Goal: Task Accomplishment & Management: Use online tool/utility

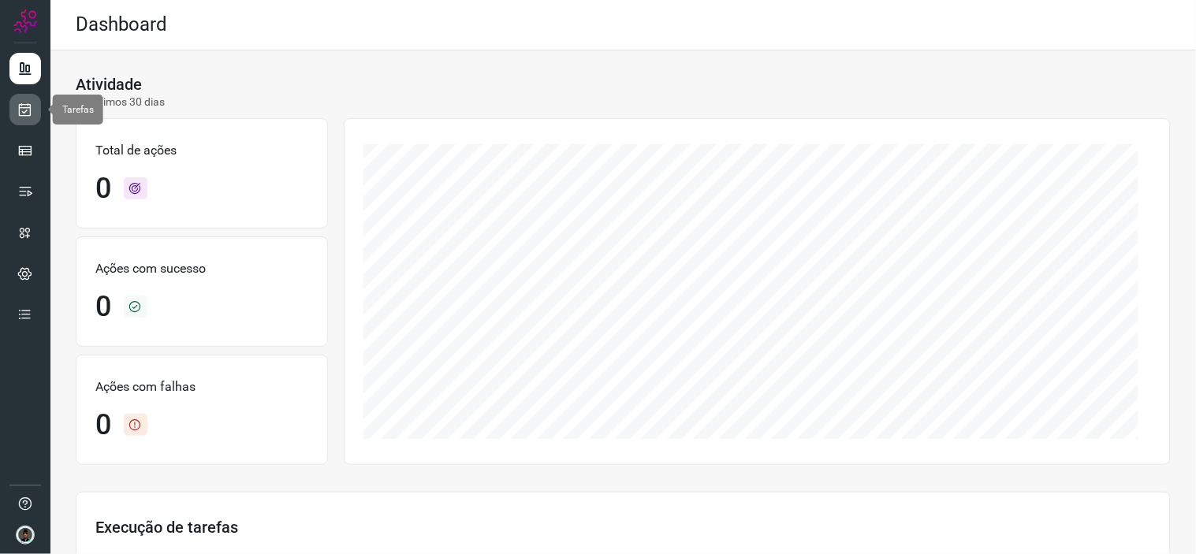
click at [26, 111] on icon at bounding box center [25, 110] width 17 height 16
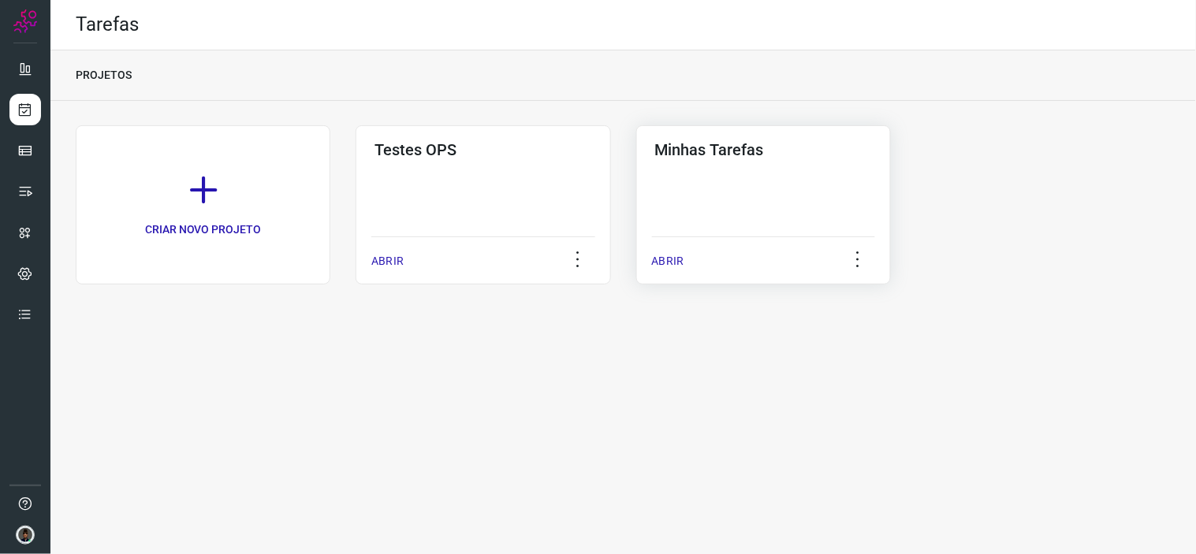
click at [841, 211] on div "Minhas Tarefas ABRIR" at bounding box center [763, 204] width 255 height 159
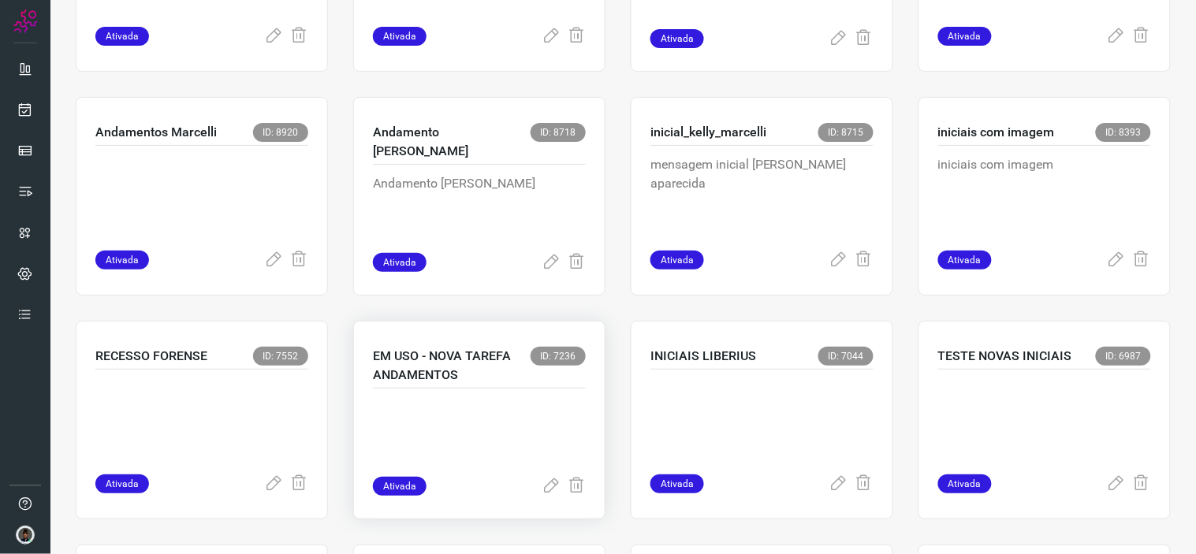
click at [497, 431] on p at bounding box center [479, 437] width 213 height 79
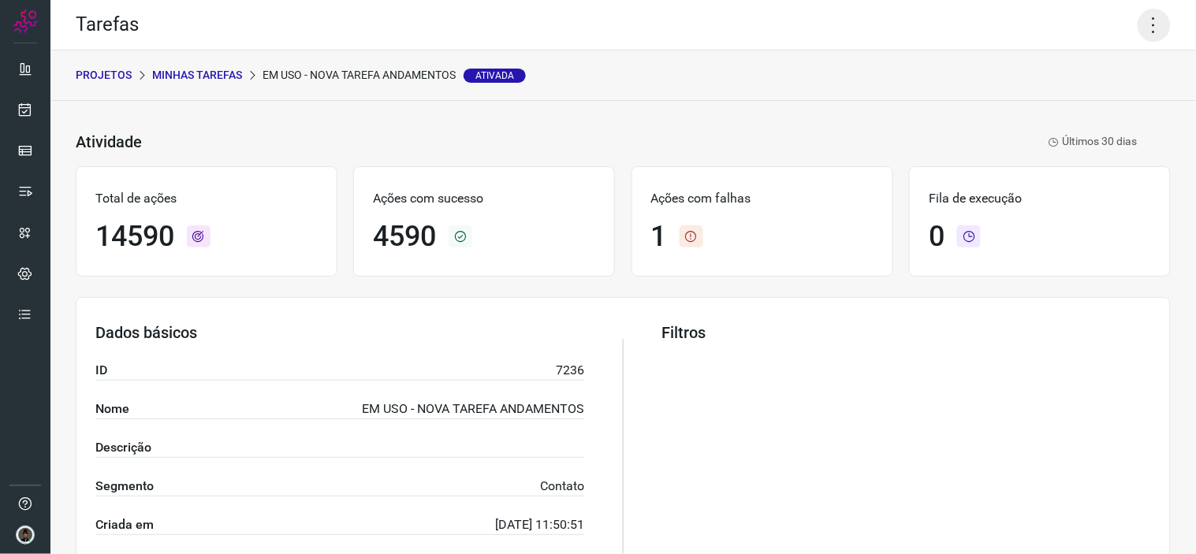
click at [1138, 34] on icon at bounding box center [1154, 25] width 33 height 33
click at [213, 69] on p "Minhas Tarefas" at bounding box center [197, 75] width 90 height 17
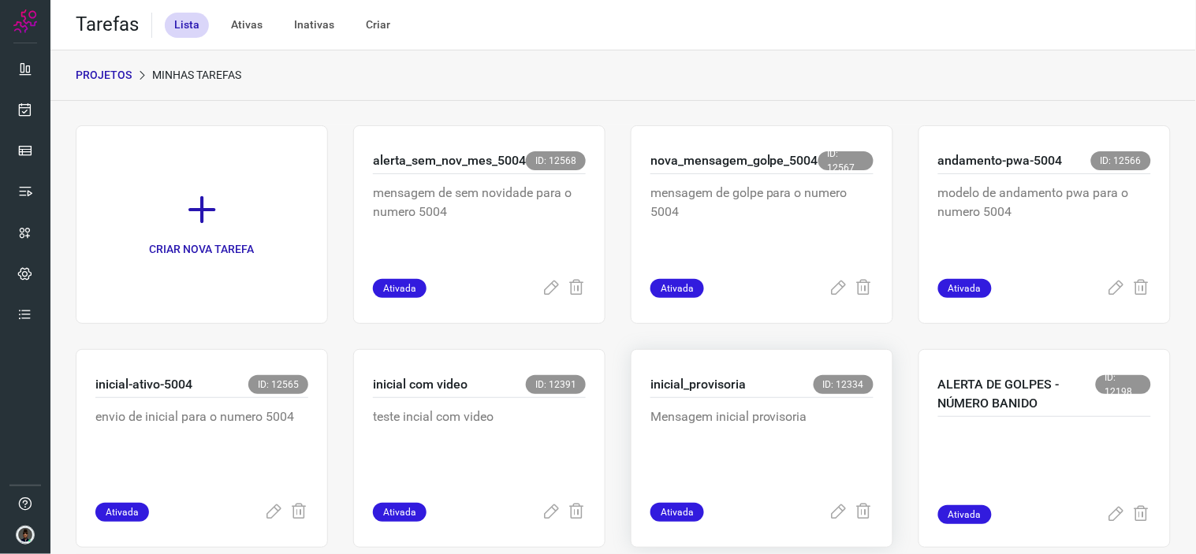
click at [746, 435] on p "Mensagem inicial provisoria" at bounding box center [762, 447] width 223 height 79
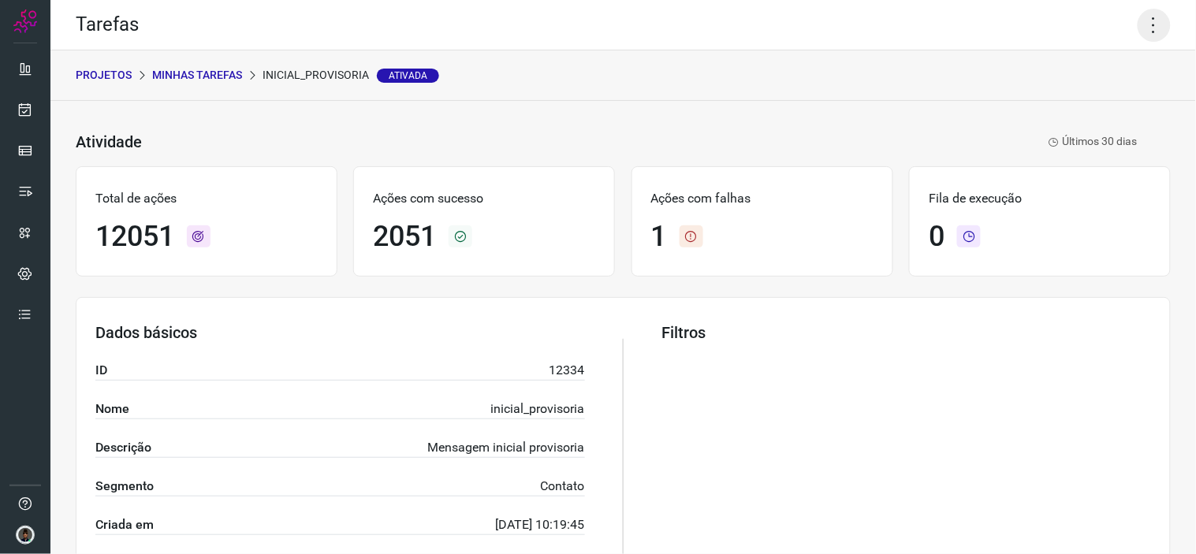
click at [1142, 32] on icon at bounding box center [1154, 25] width 33 height 33
drag, startPoint x: 1086, startPoint y: 115, endPoint x: 1095, endPoint y: 96, distance: 20.8
click at [1095, 97] on ul "Editar Executar Remover Desativar tarefa" at bounding box center [1086, 116] width 144 height 131
click at [1096, 96] on li "Executar" at bounding box center [1086, 102] width 144 height 25
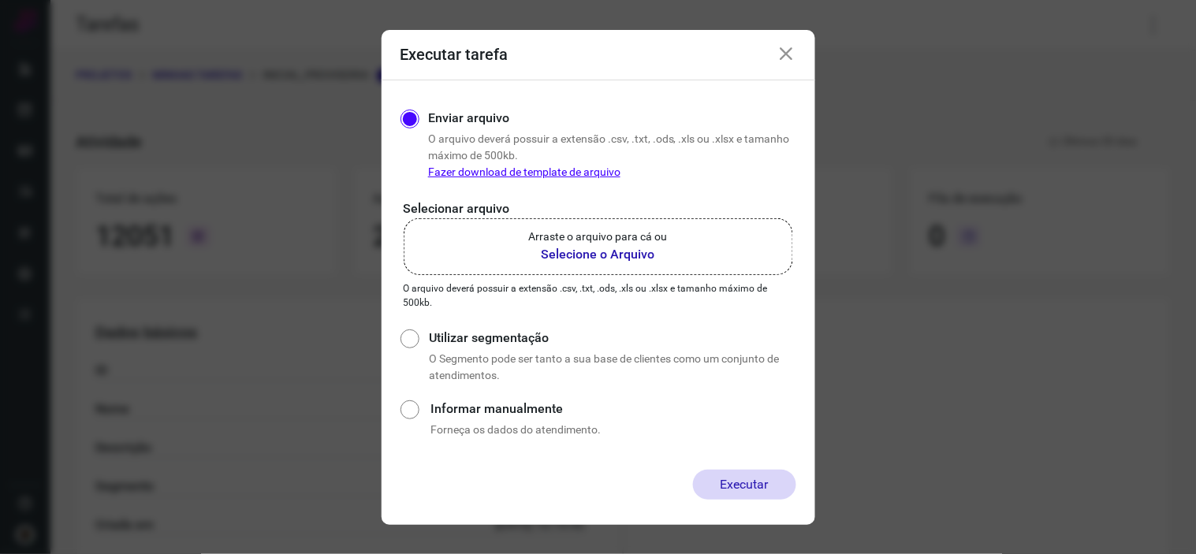
click at [539, 242] on p "Arraste o arquivo para cá ou" at bounding box center [598, 237] width 139 height 17
click at [0, 0] on input "Arraste o arquivo para cá ou Selecione o Arquivo" at bounding box center [0, 0] width 0 height 0
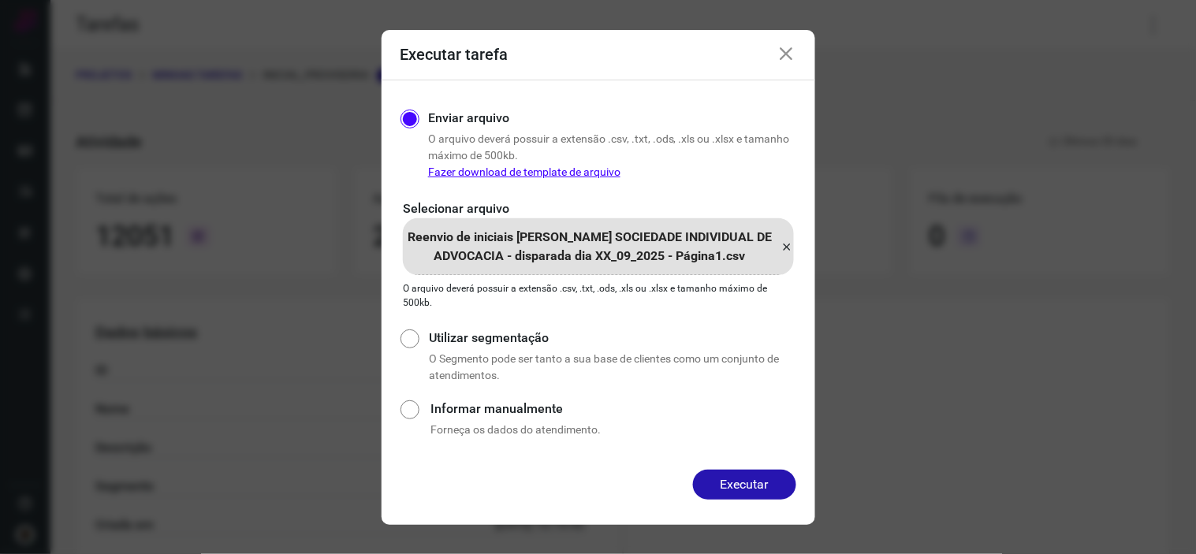
click at [758, 477] on button "Executar" at bounding box center [744, 485] width 103 height 30
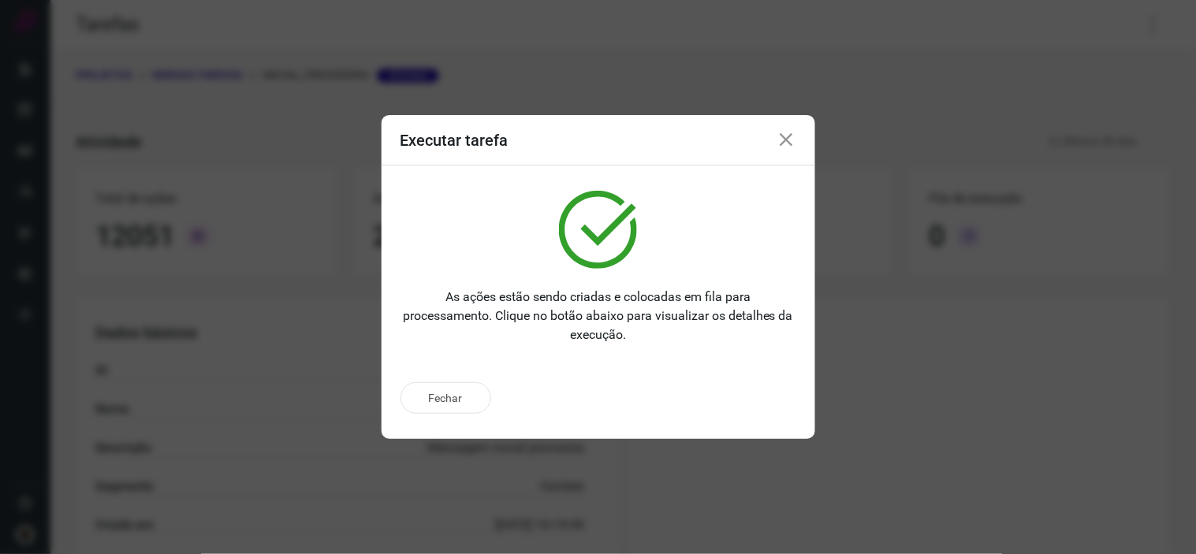
click at [796, 130] on div "Executar tarefa" at bounding box center [599, 140] width 434 height 50
click at [784, 144] on icon at bounding box center [787, 140] width 19 height 19
